Goal: Information Seeking & Learning: Learn about a topic

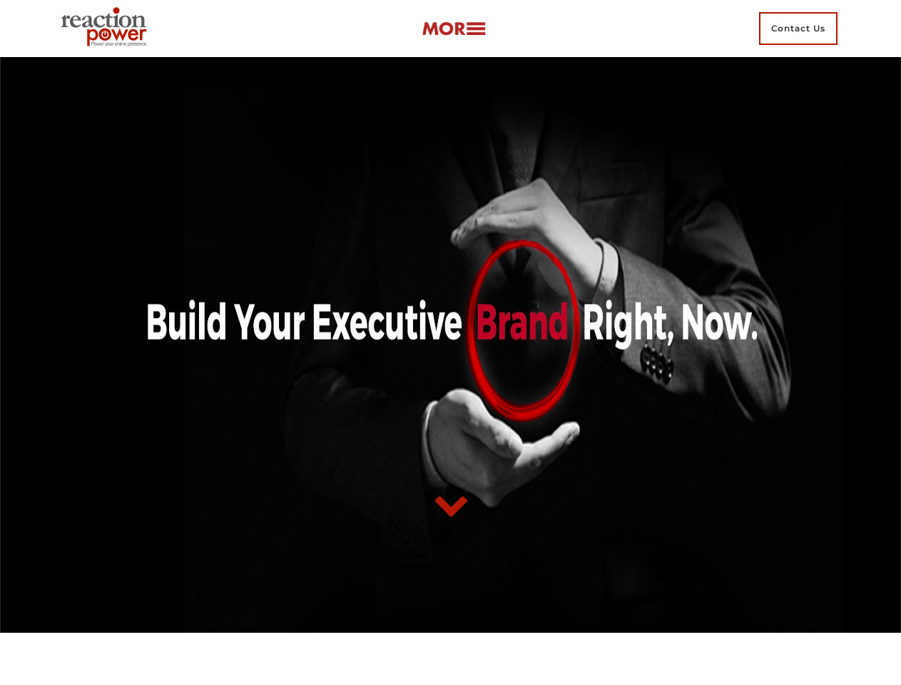
click at [450, 342] on div at bounding box center [451, 345] width 792 height 362
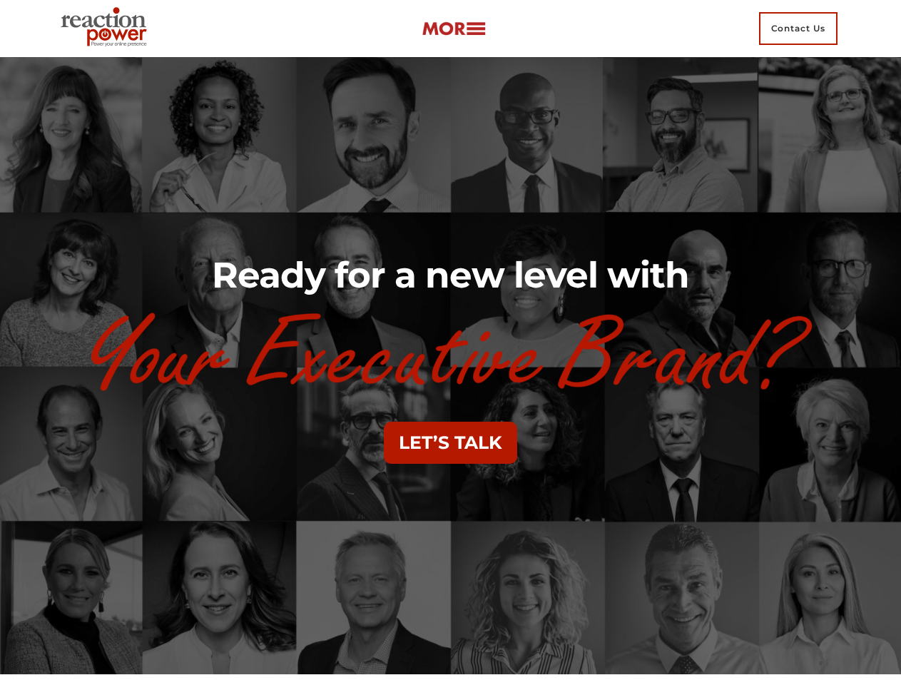
click at [450, 342] on img at bounding box center [451, 353] width 731 height 88
